Goal: Information Seeking & Learning: Learn about a topic

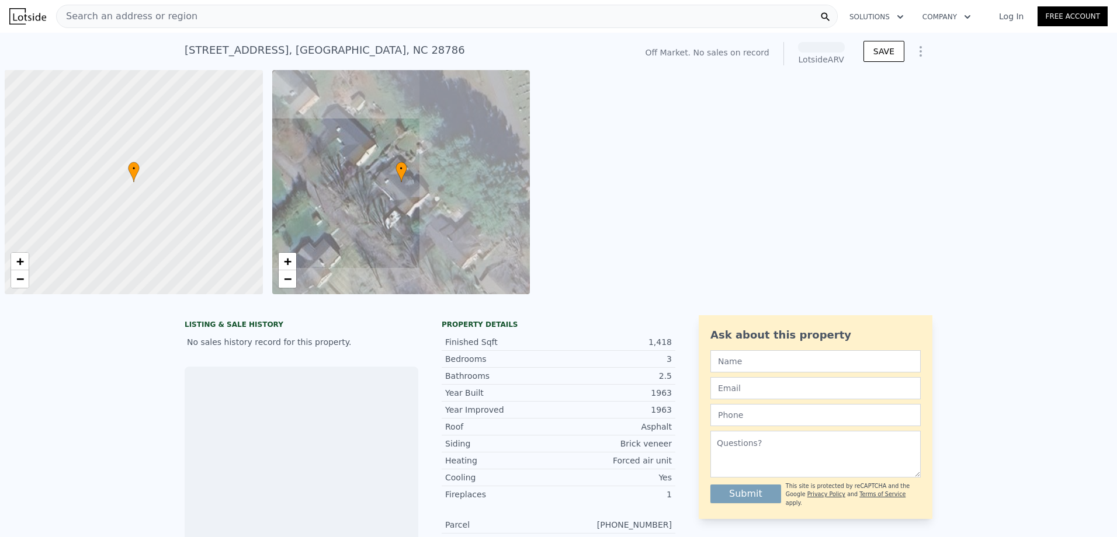
scroll to position [0, 5]
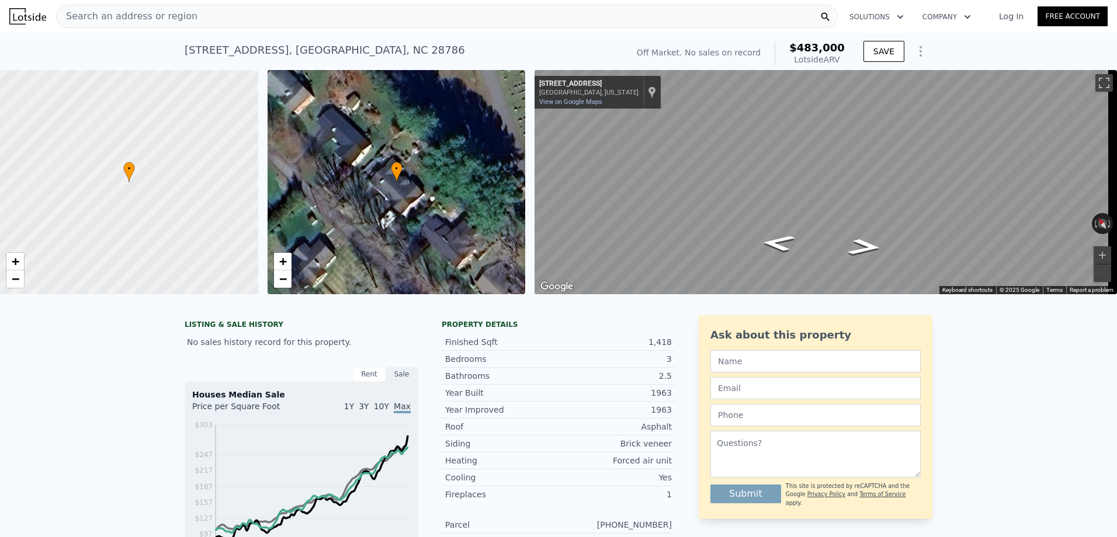
click at [918, 50] on icon "Show Options" at bounding box center [921, 51] width 14 height 14
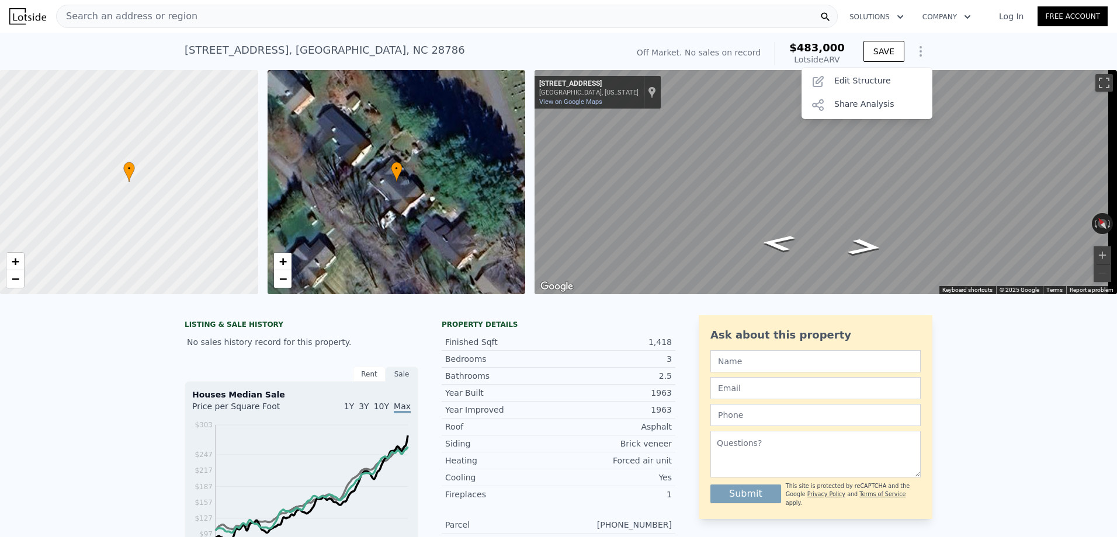
click at [946, 53] on div "[STREET_ADDRESS] No sales on record (~ARV $483k ) Off Market. No sales on recor…" at bounding box center [558, 51] width 1117 height 37
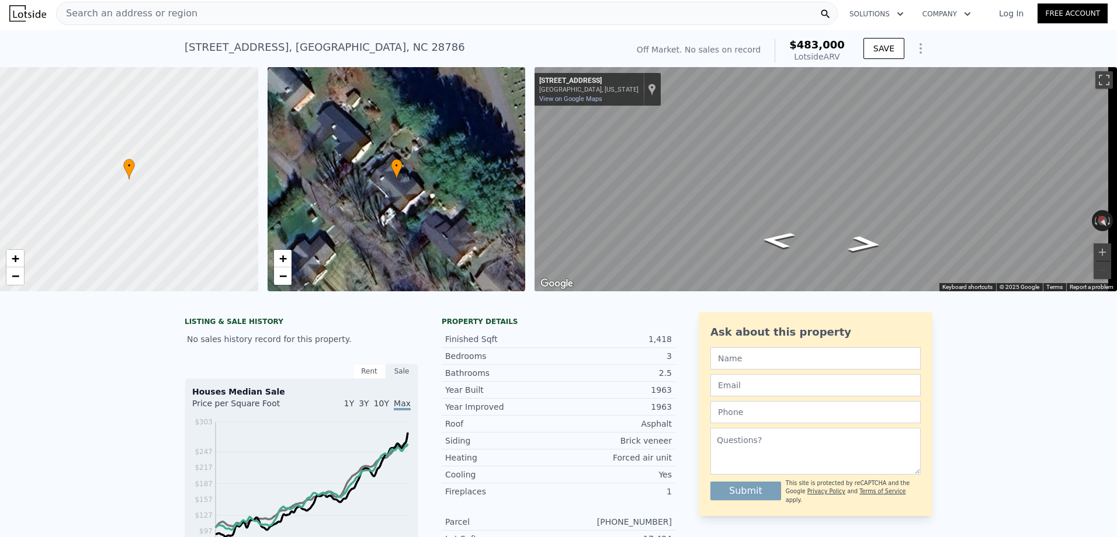
scroll to position [0, 0]
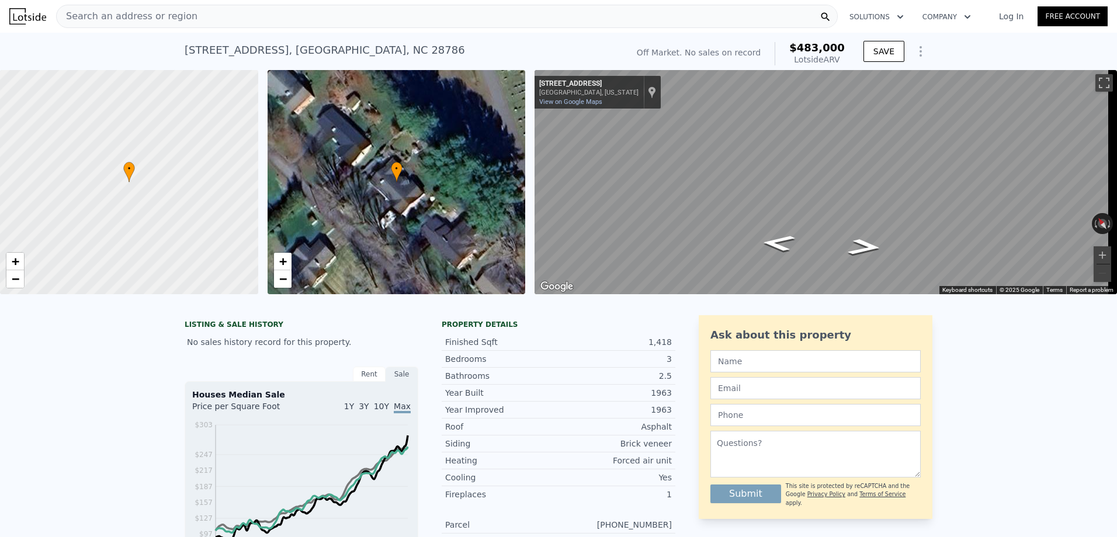
click at [410, 200] on div "• + −" at bounding box center [397, 182] width 258 height 224
click at [282, 261] on span "+" at bounding box center [283, 261] width 8 height 15
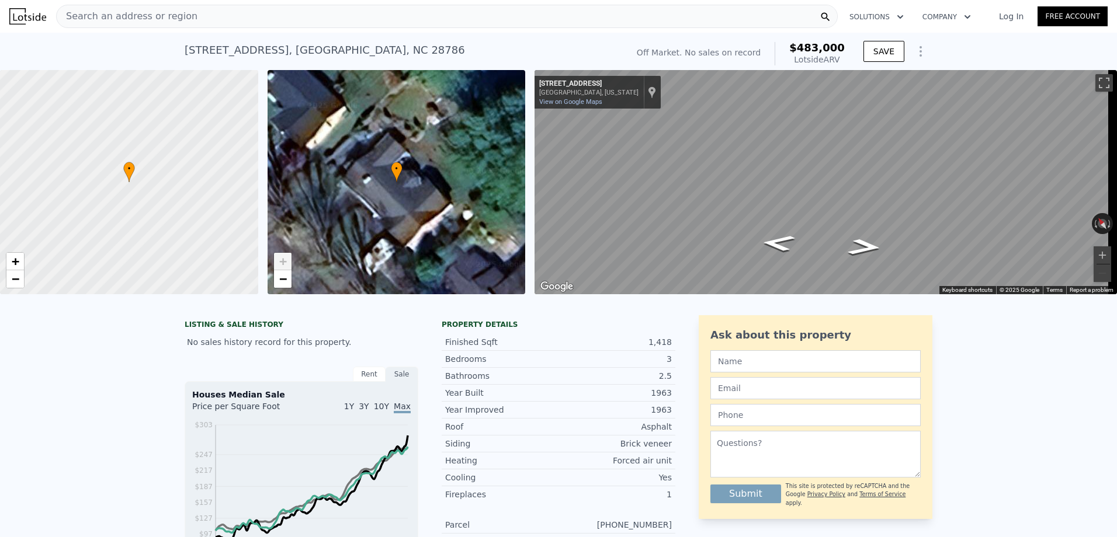
click at [282, 261] on span "+" at bounding box center [283, 261] width 8 height 15
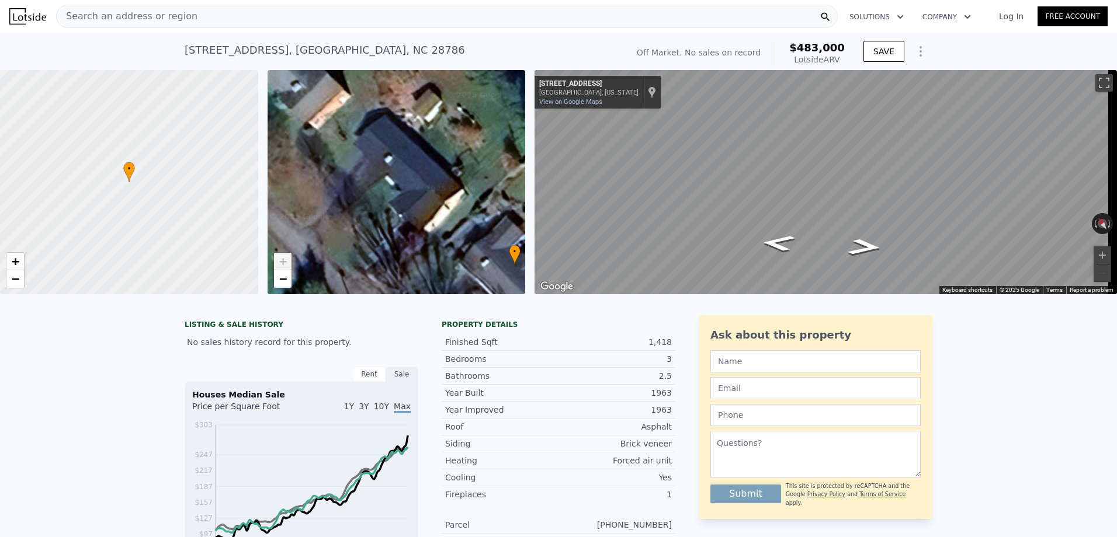
drag, startPoint x: 402, startPoint y: 203, endPoint x: 520, endPoint y: 286, distance: 144.2
click at [520, 286] on div "• + −" at bounding box center [397, 182] width 258 height 224
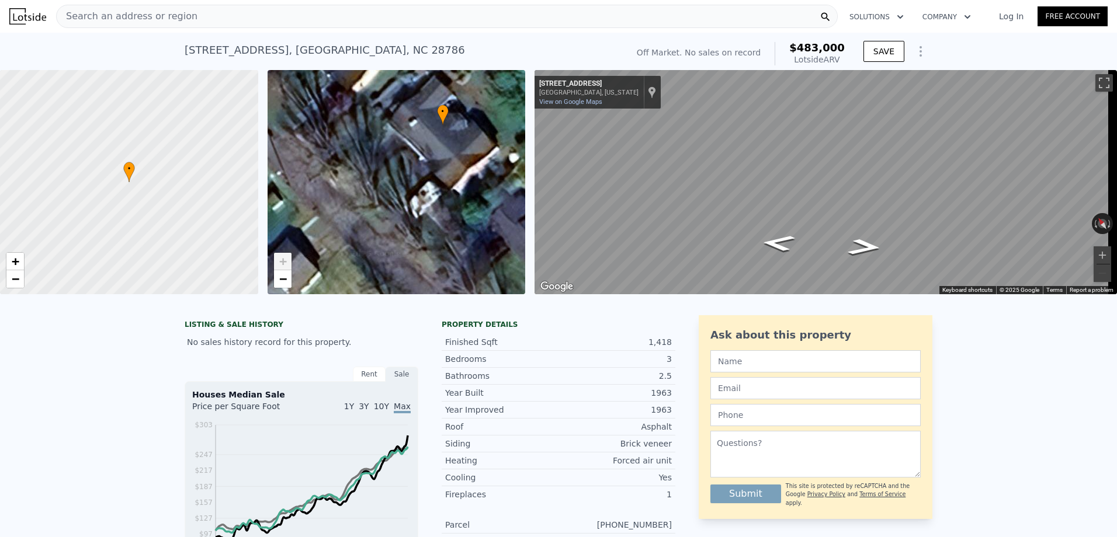
drag, startPoint x: 401, startPoint y: 192, endPoint x: 333, endPoint y: 68, distance: 140.9
click at [265, 12] on div "Search an address or region" at bounding box center [447, 16] width 782 height 23
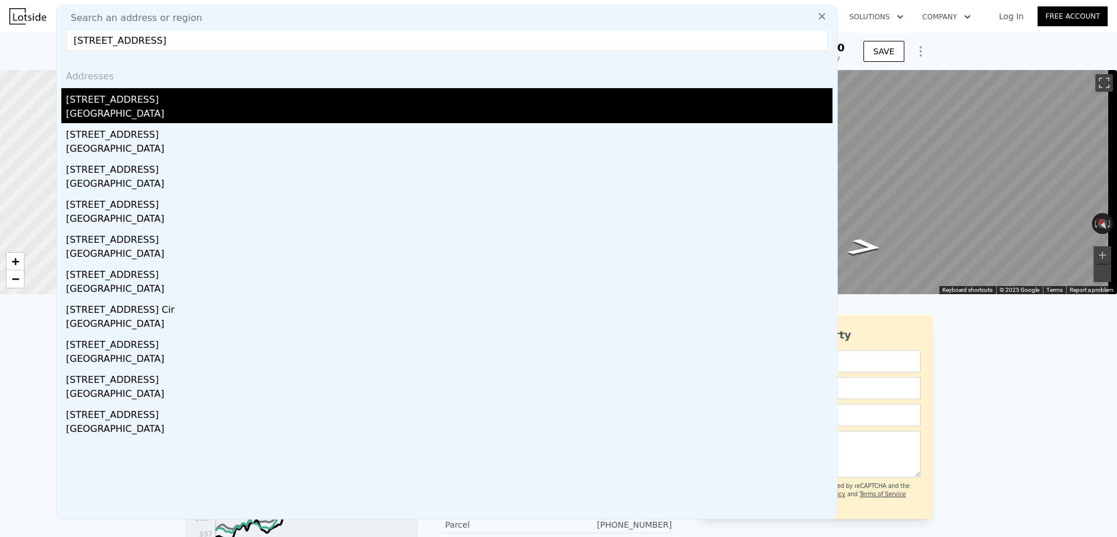
type input "[STREET_ADDRESS]"
click at [152, 102] on div "[STREET_ADDRESS]" at bounding box center [449, 97] width 766 height 19
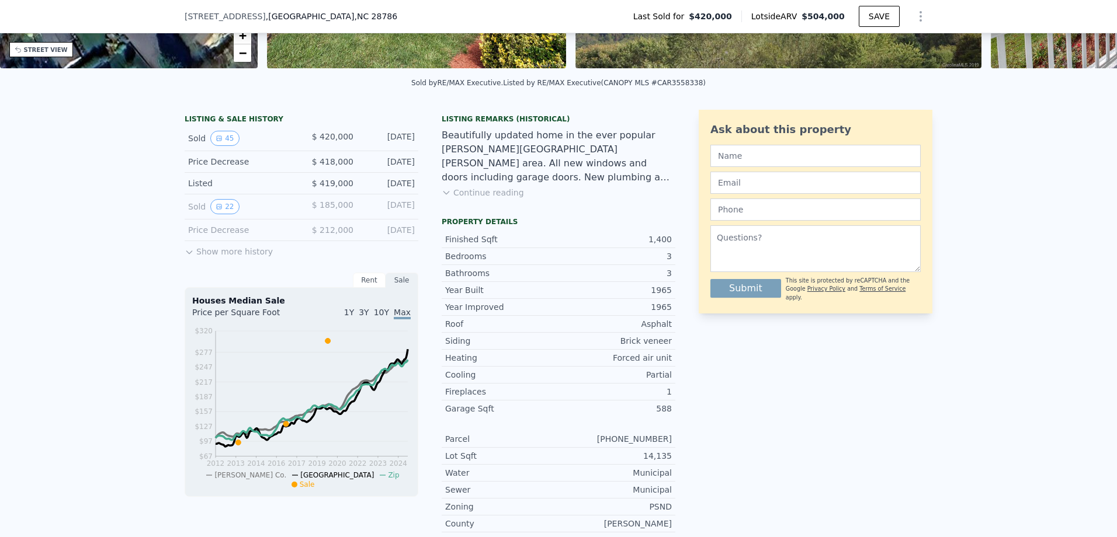
scroll to position [230, 0]
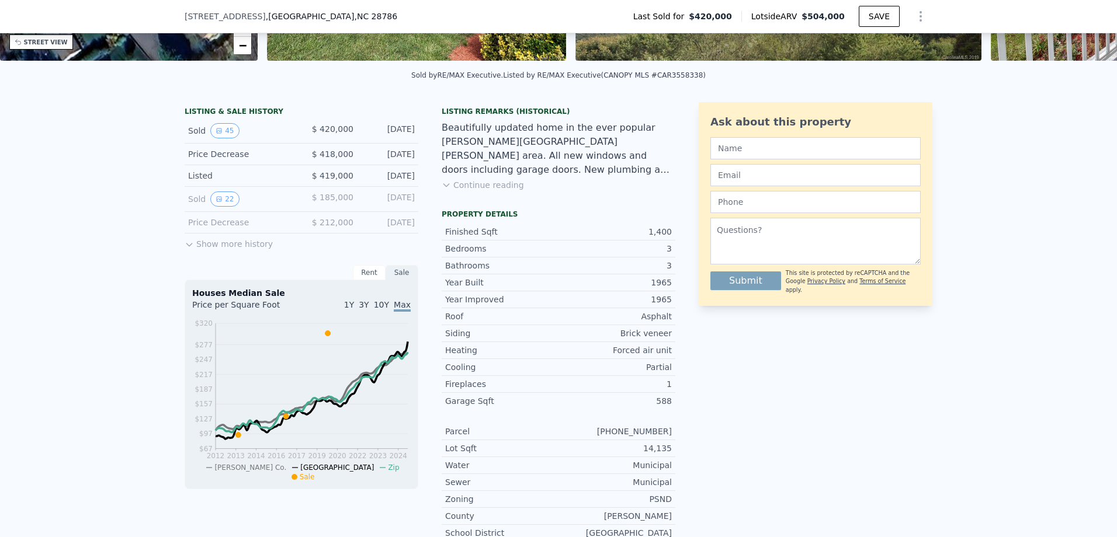
click at [222, 250] on button "Show more history" at bounding box center [229, 242] width 88 height 16
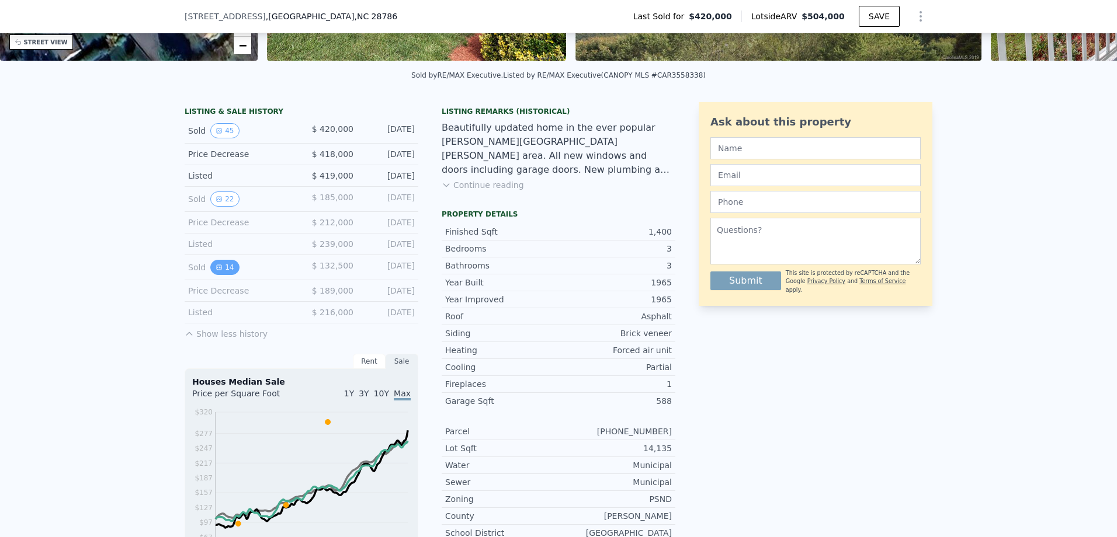
click at [217, 272] on button "14" at bounding box center [224, 267] width 29 height 15
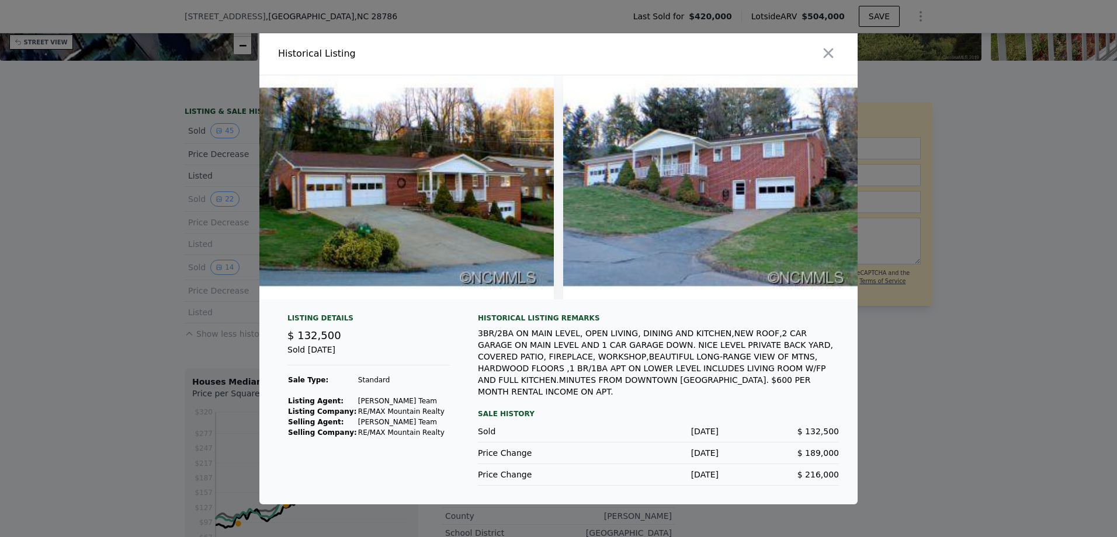
scroll to position [0, 0]
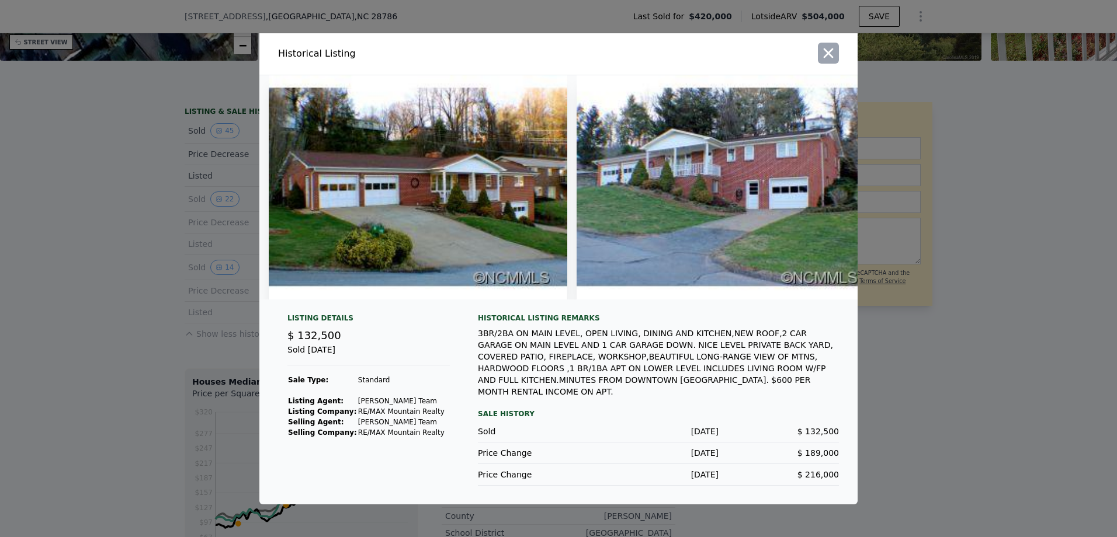
click at [829, 58] on icon "button" at bounding box center [828, 53] width 16 height 16
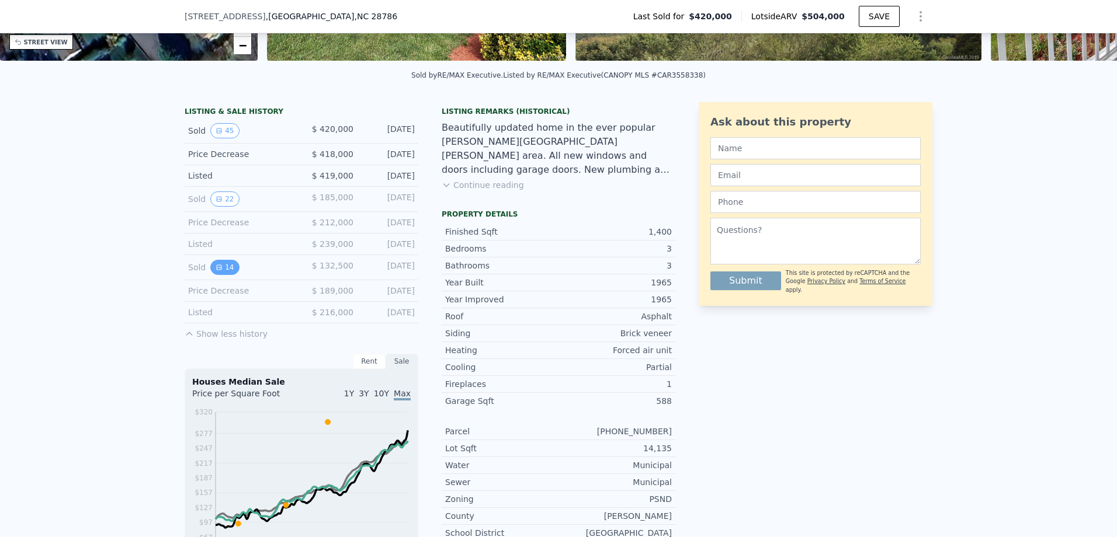
click at [216, 271] on icon "View historical data" at bounding box center [219, 267] width 7 height 7
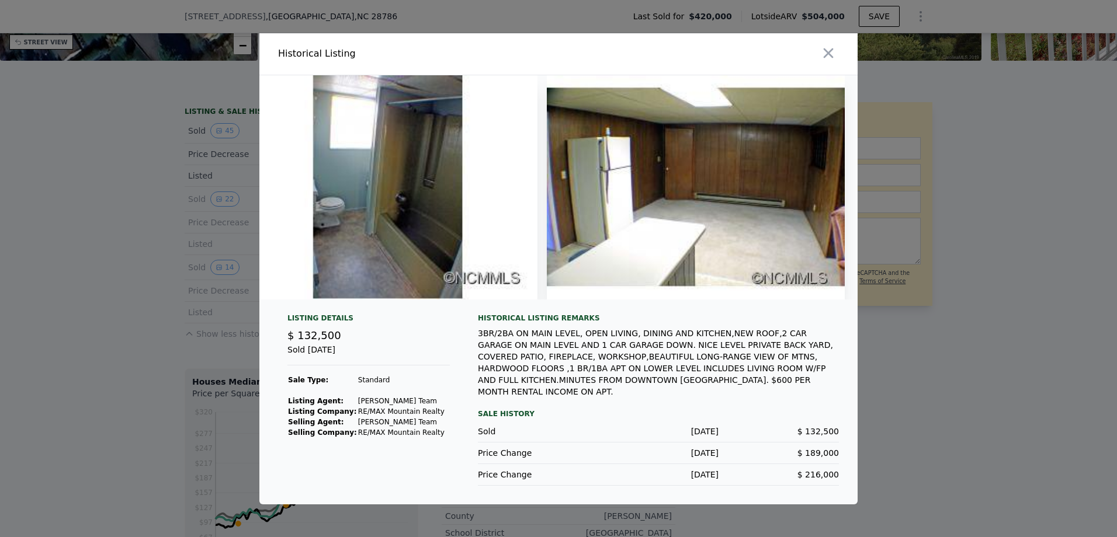
scroll to position [0, 3728]
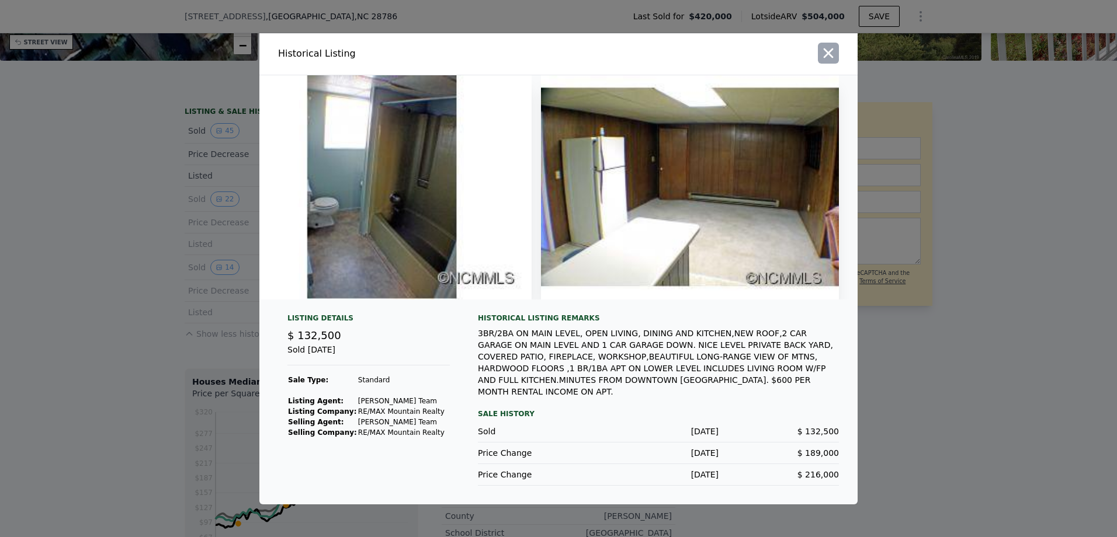
click at [831, 48] on icon "button" at bounding box center [828, 53] width 16 height 16
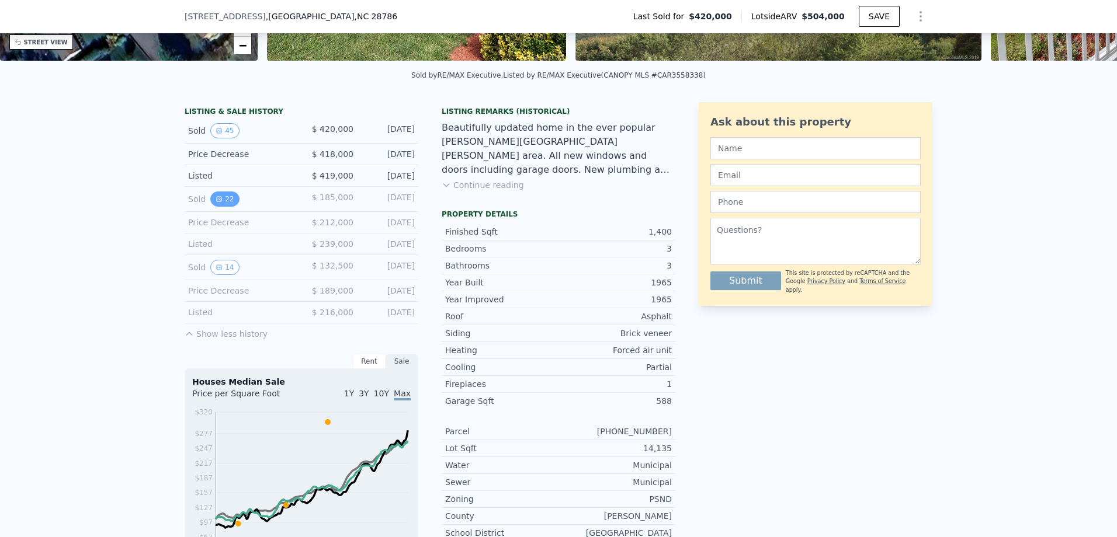
click at [221, 207] on button "22" at bounding box center [224, 199] width 29 height 15
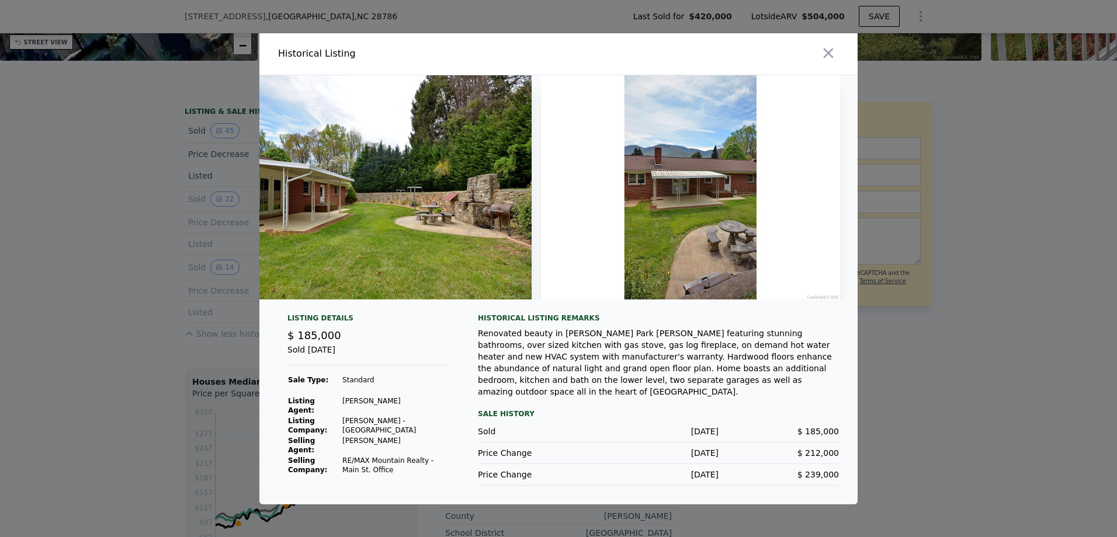
scroll to position [0, 6206]
click at [827, 53] on icon "button" at bounding box center [829, 53] width 10 height 10
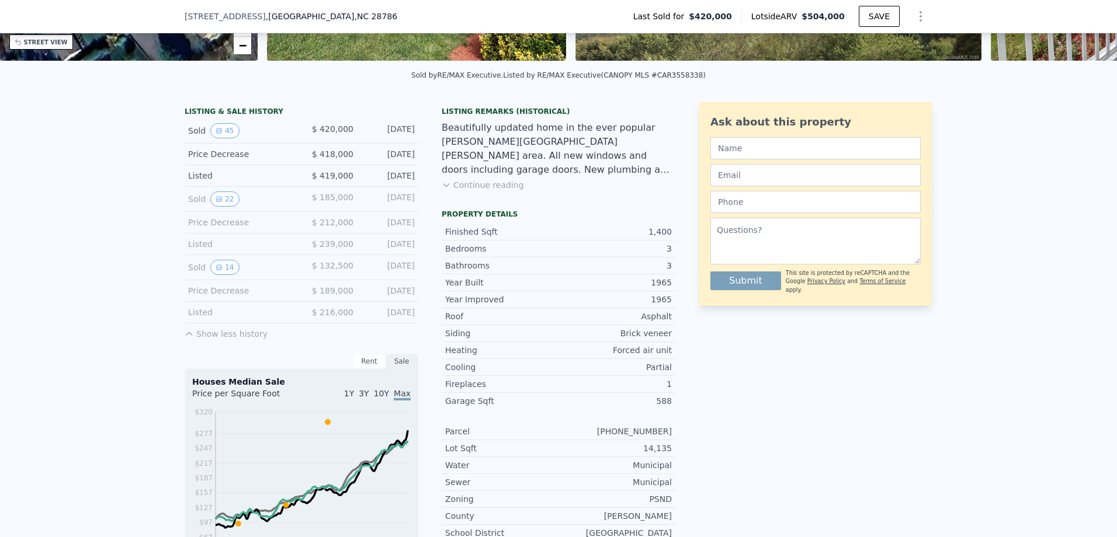
click at [466, 190] on button "Continue reading" at bounding box center [483, 185] width 82 height 12
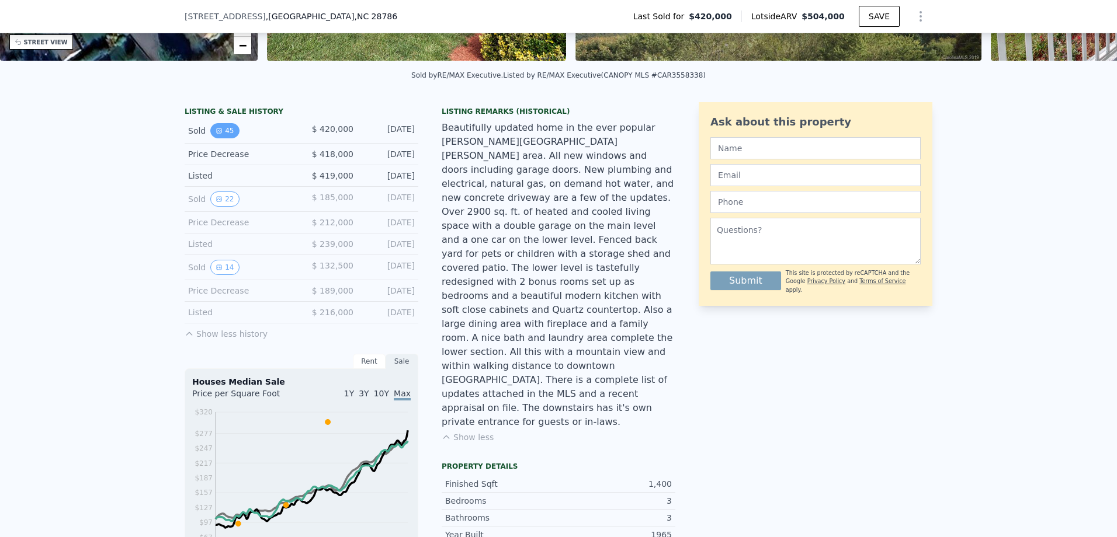
click at [218, 138] on button "45" at bounding box center [224, 130] width 29 height 15
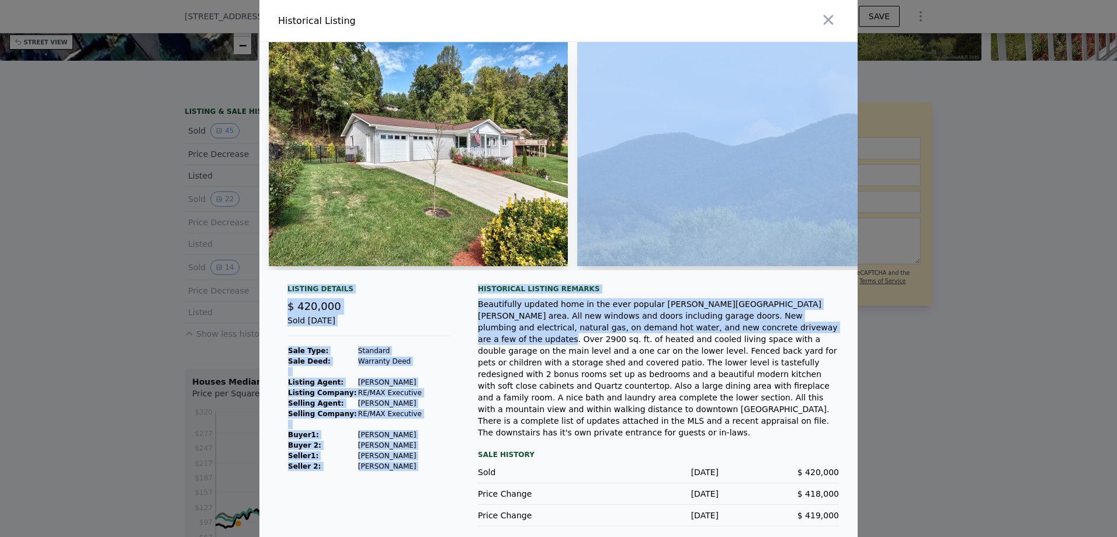
drag, startPoint x: 697, startPoint y: 339, endPoint x: 694, endPoint y: 228, distance: 111.0
click at [694, 228] on div "Listing Details $ 420,000 Sold [DATE] Sale Type: Standard Sale Deed: Warranty D…" at bounding box center [558, 294] width 598 height 504
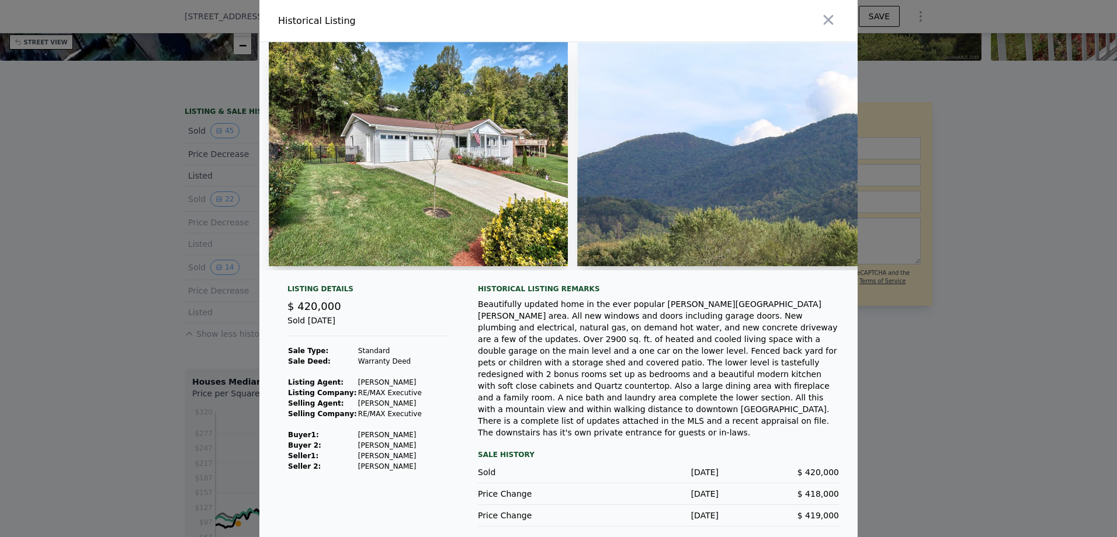
click at [882, 323] on div at bounding box center [558, 268] width 1117 height 537
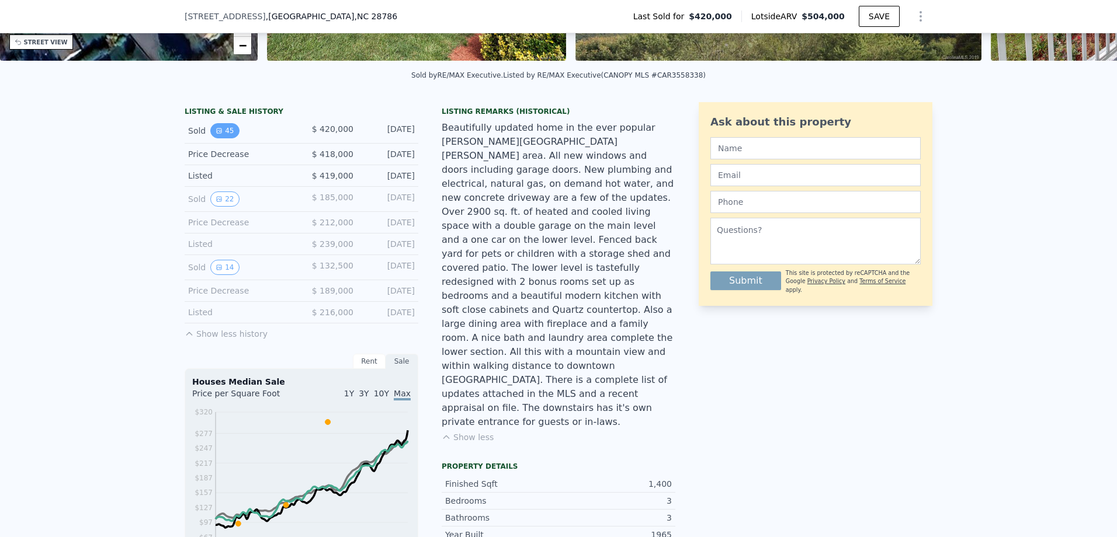
click at [217, 133] on icon "View historical data" at bounding box center [219, 131] width 5 height 5
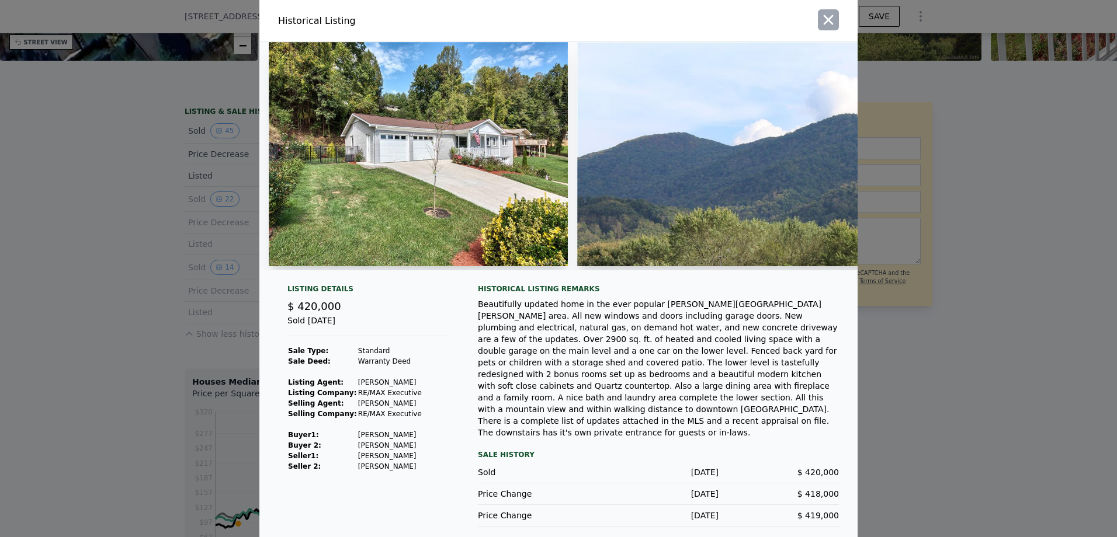
click at [831, 22] on icon "button" at bounding box center [829, 20] width 10 height 10
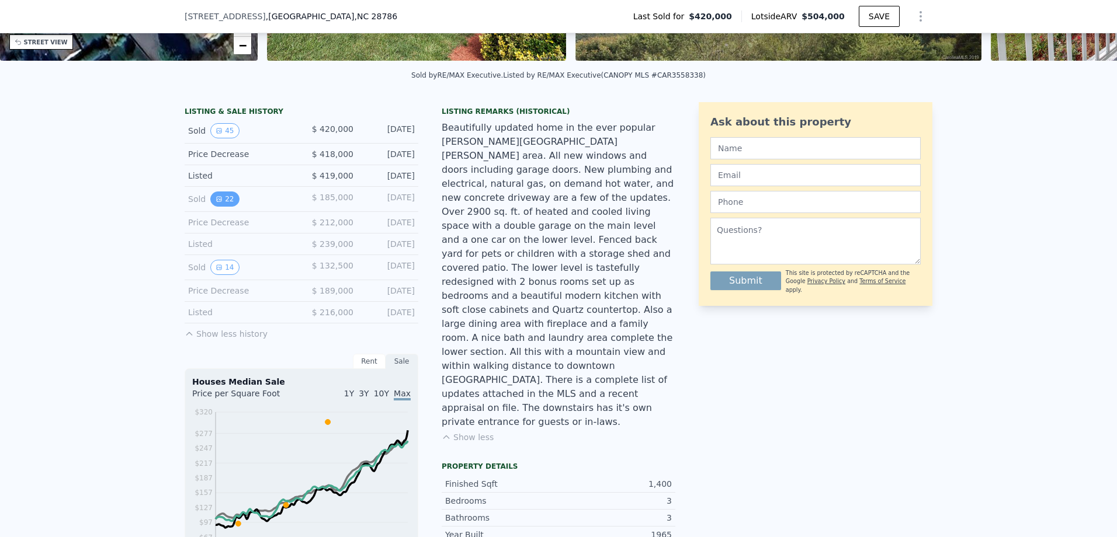
click at [219, 207] on button "22" at bounding box center [224, 199] width 29 height 15
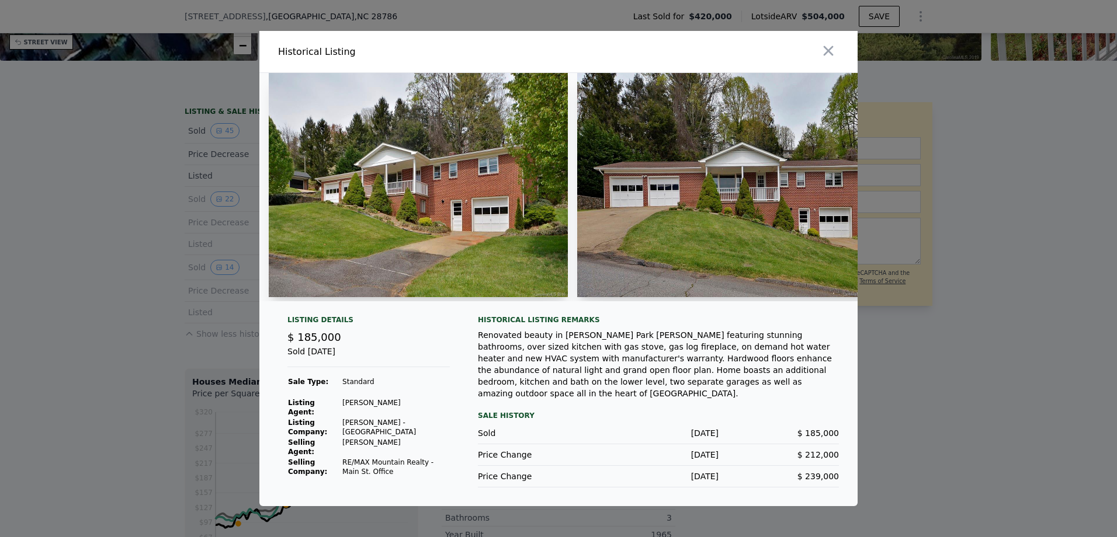
click at [827, 53] on icon "button" at bounding box center [828, 51] width 16 height 16
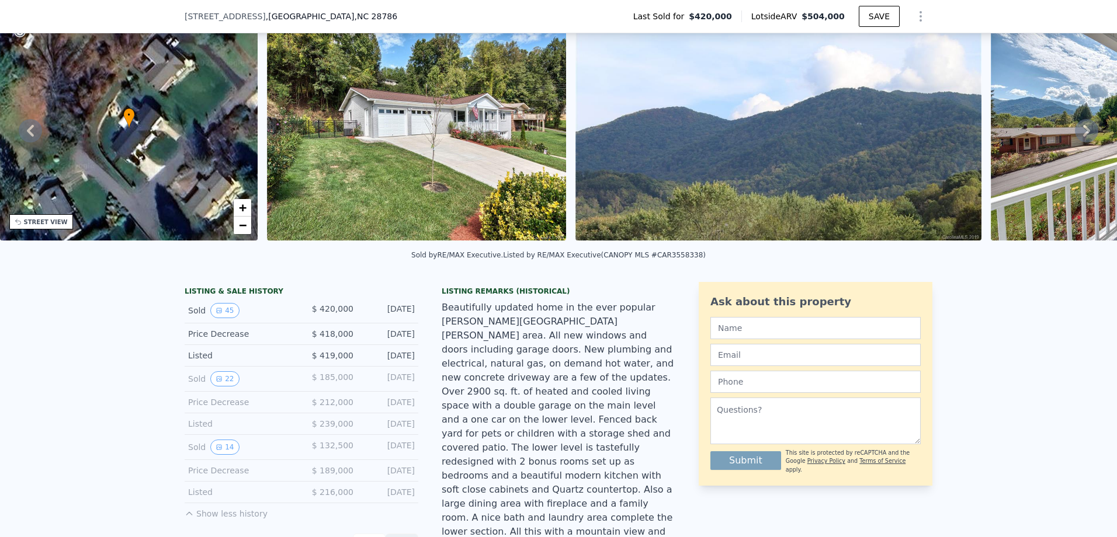
scroll to position [4, 0]
